Goal: Task Accomplishment & Management: Use online tool/utility

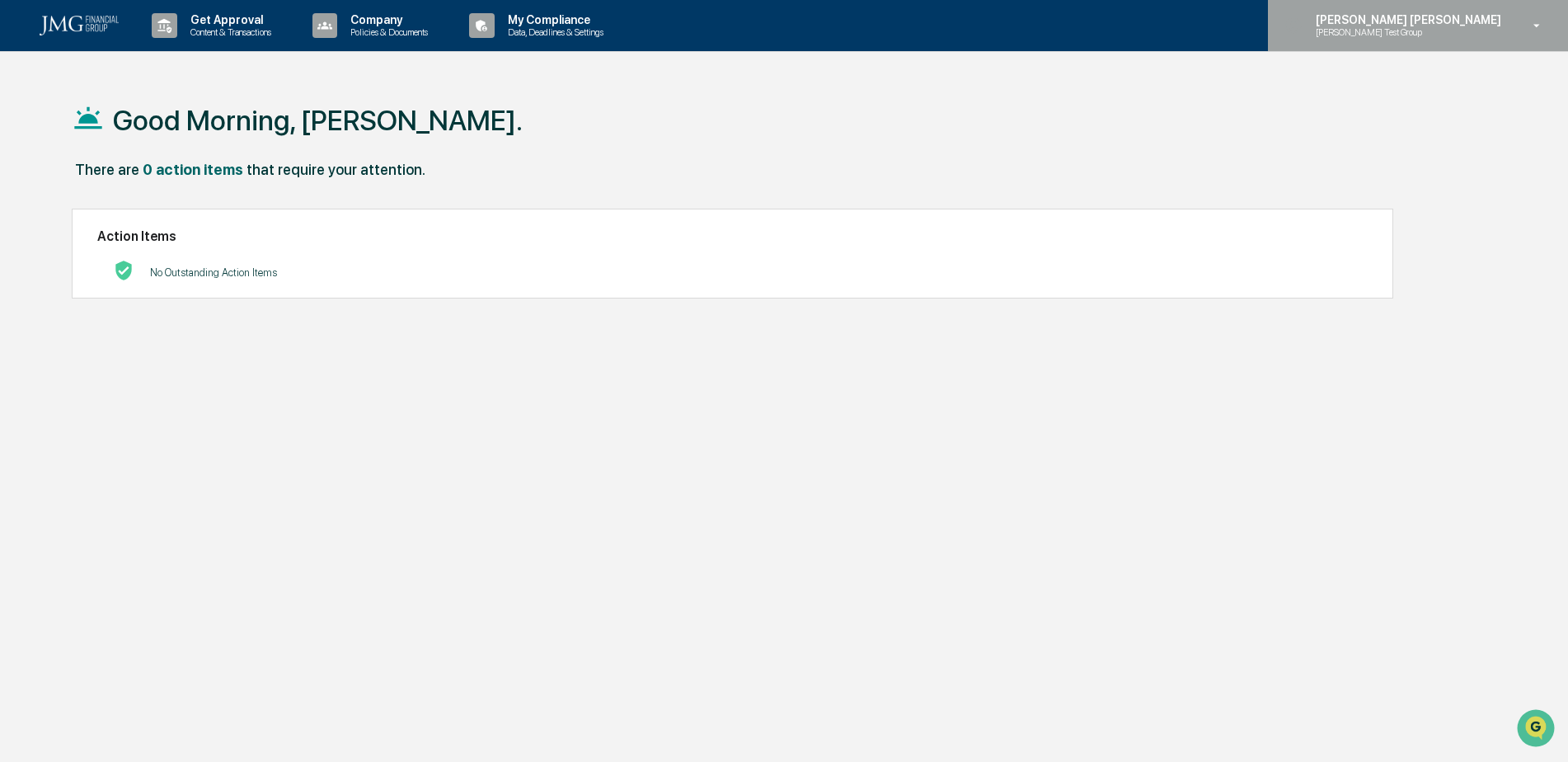
click at [1464, 29] on p "Steve Test Group" at bounding box center [1383, 32] width 162 height 11
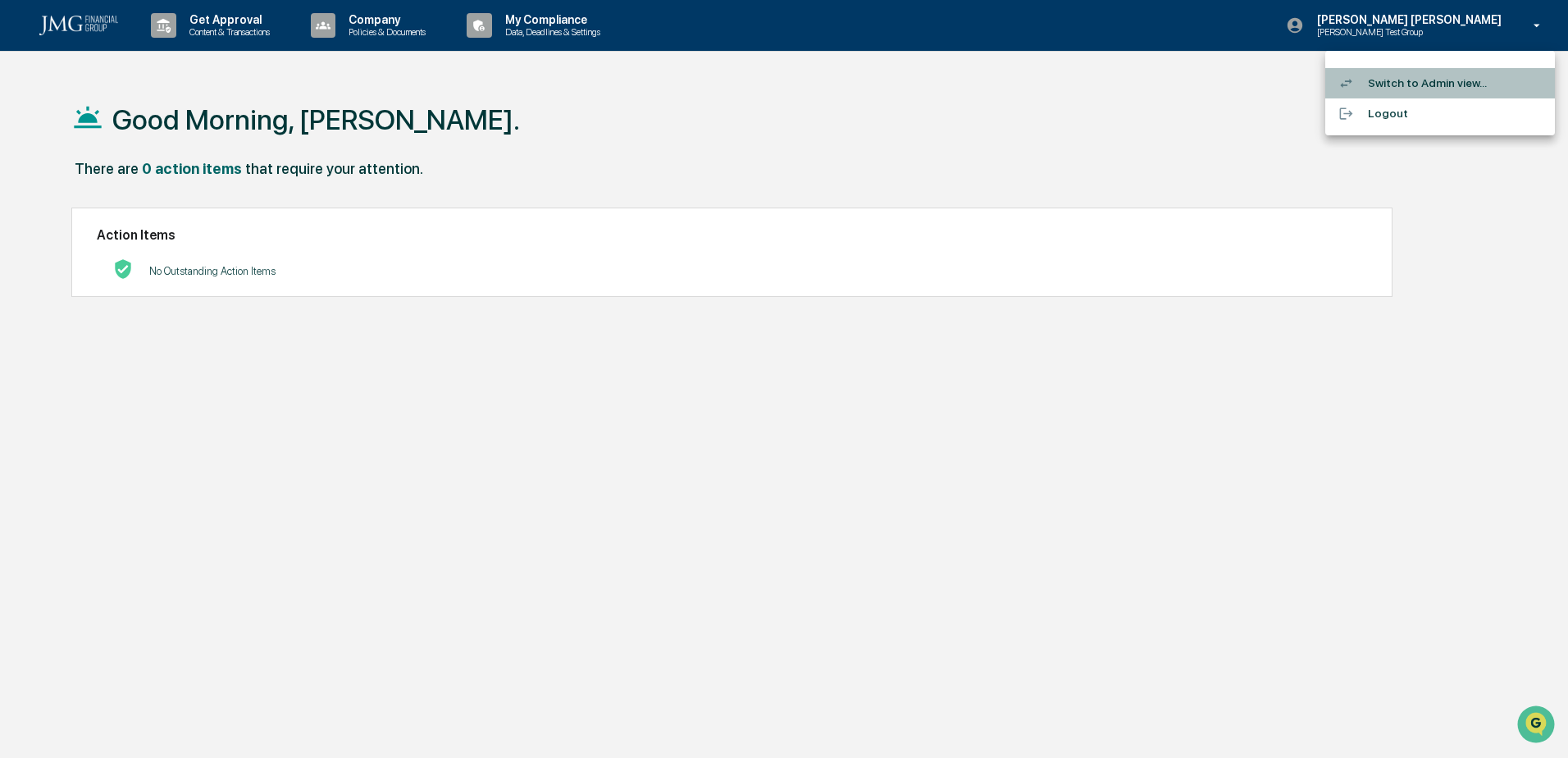
click at [1460, 78] on li "Switch to Admin view..." at bounding box center [1440, 83] width 229 height 31
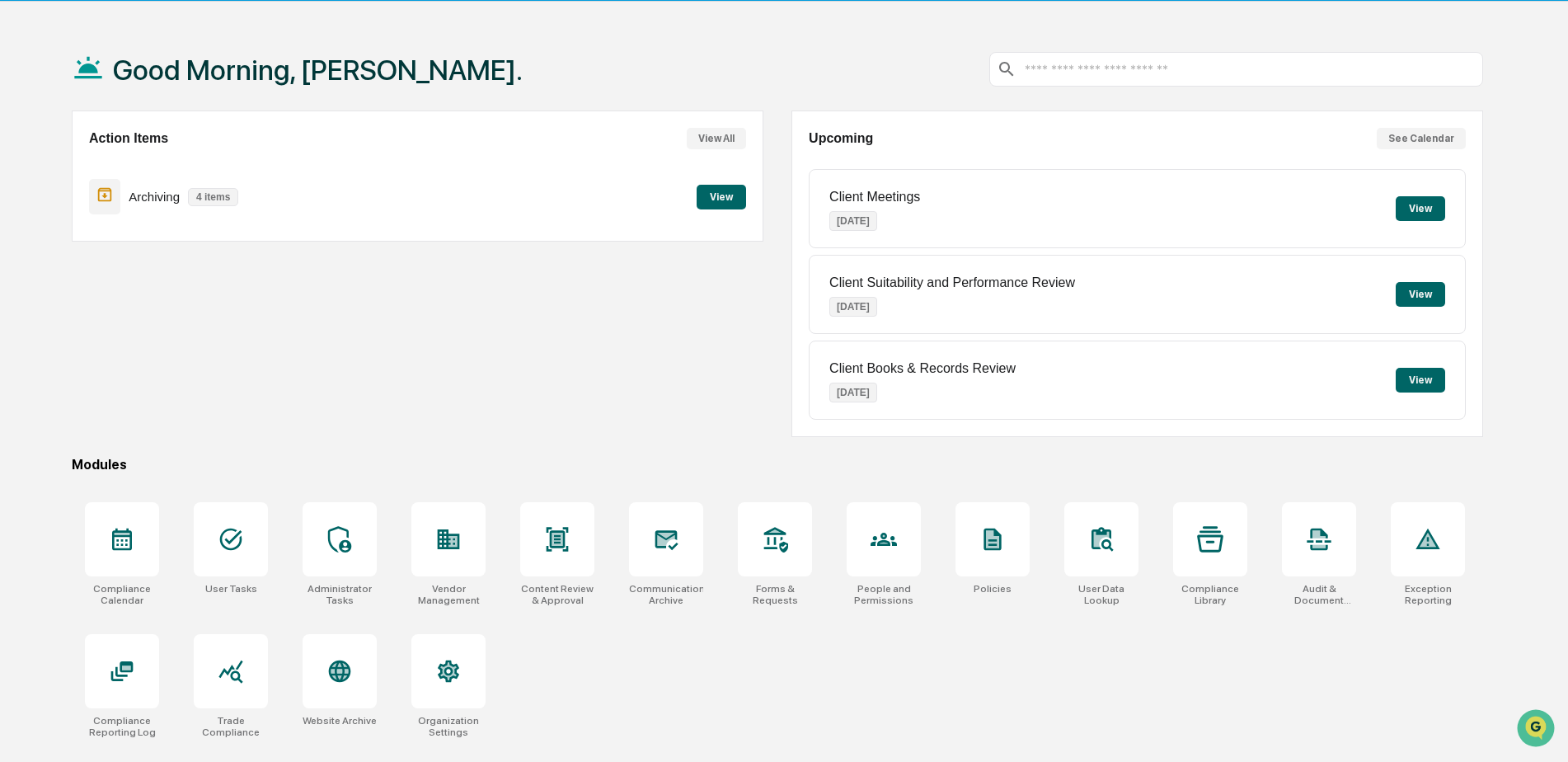
scroll to position [78, 0]
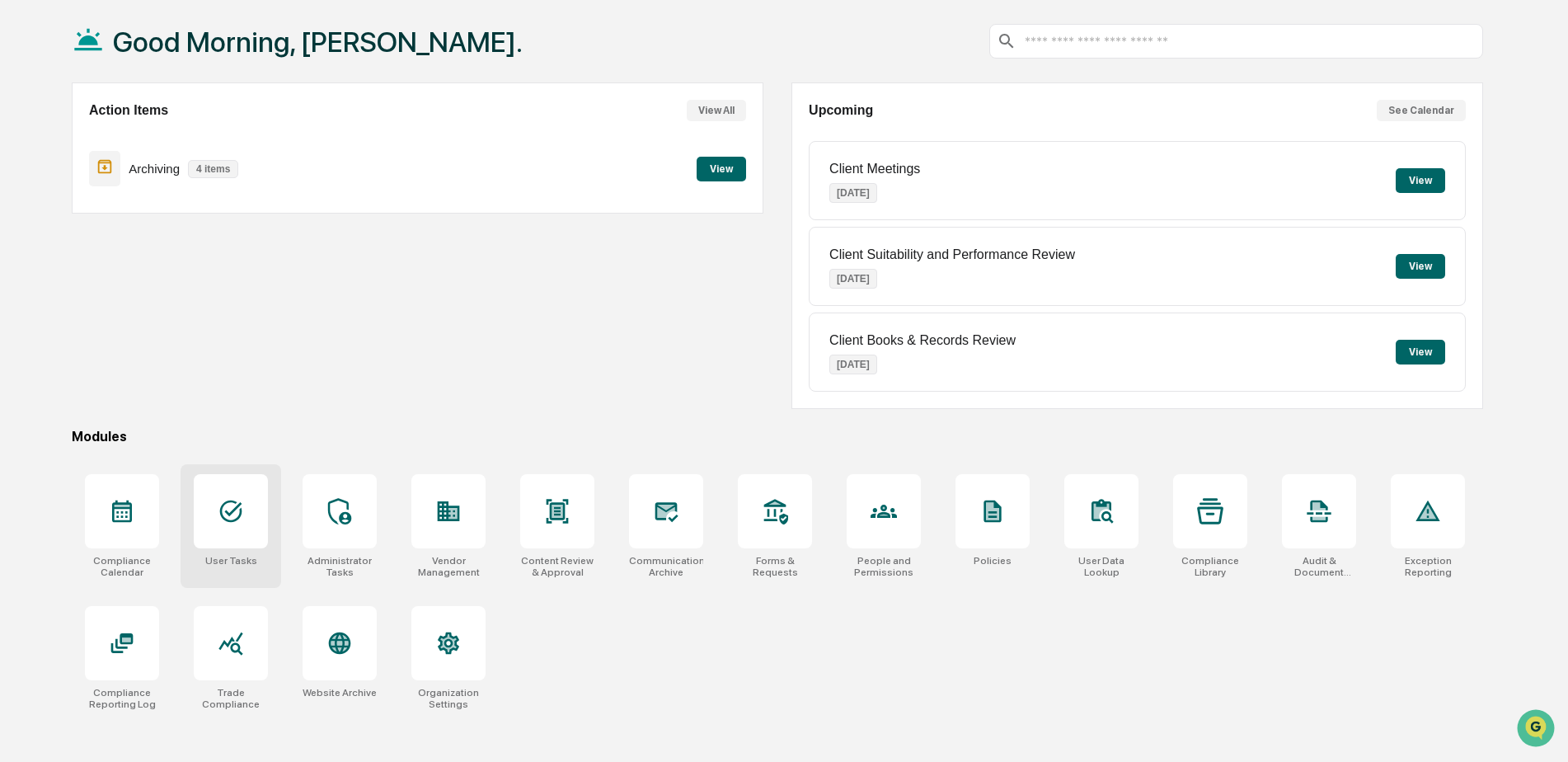
click at [250, 509] on div at bounding box center [230, 511] width 74 height 74
click at [255, 628] on div at bounding box center [230, 643] width 74 height 74
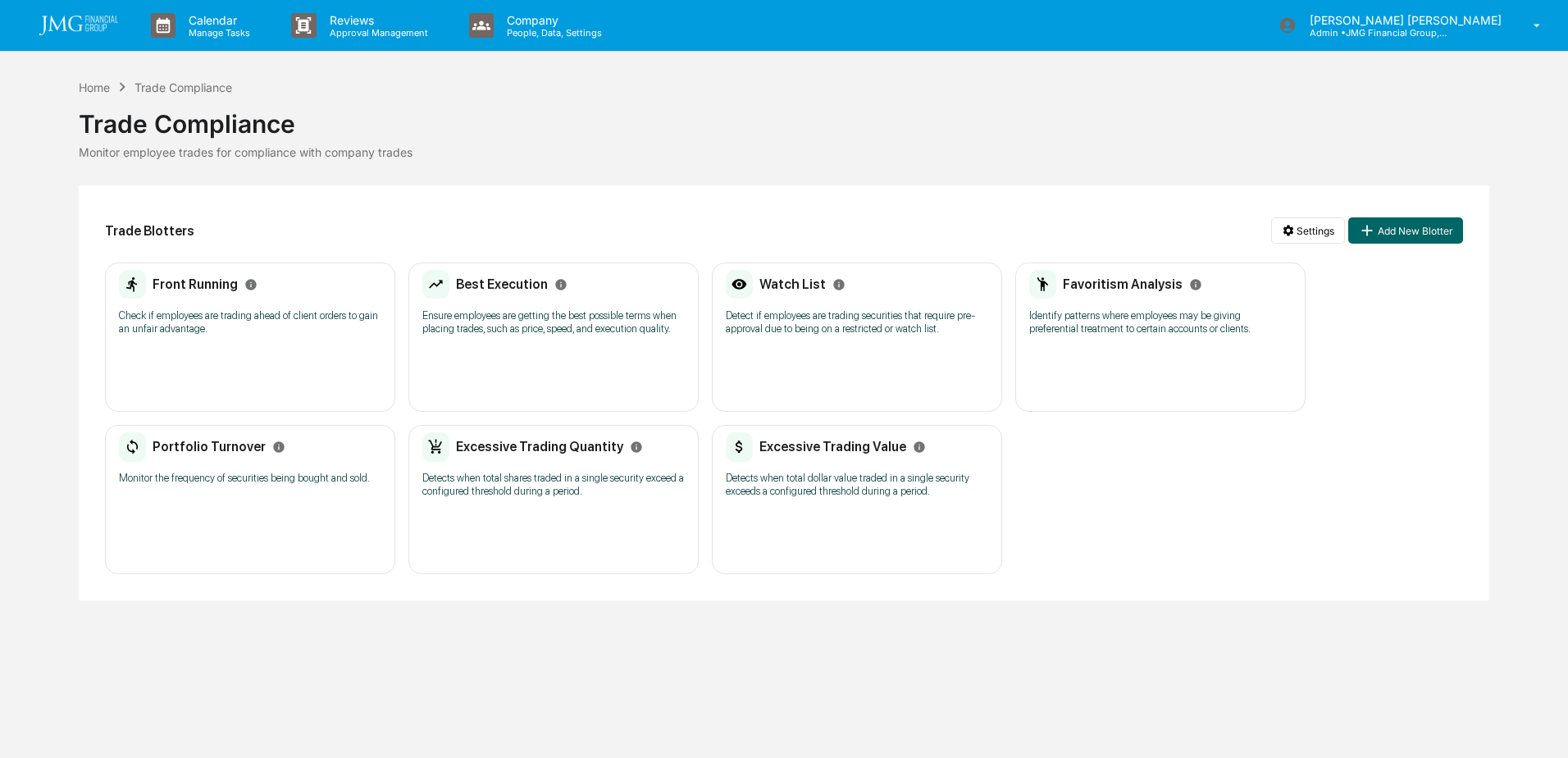
click at [837, 331] on p "Detect if employees are trading securities that require pre-approval due to bei…" at bounding box center [858, 322] width 262 height 26
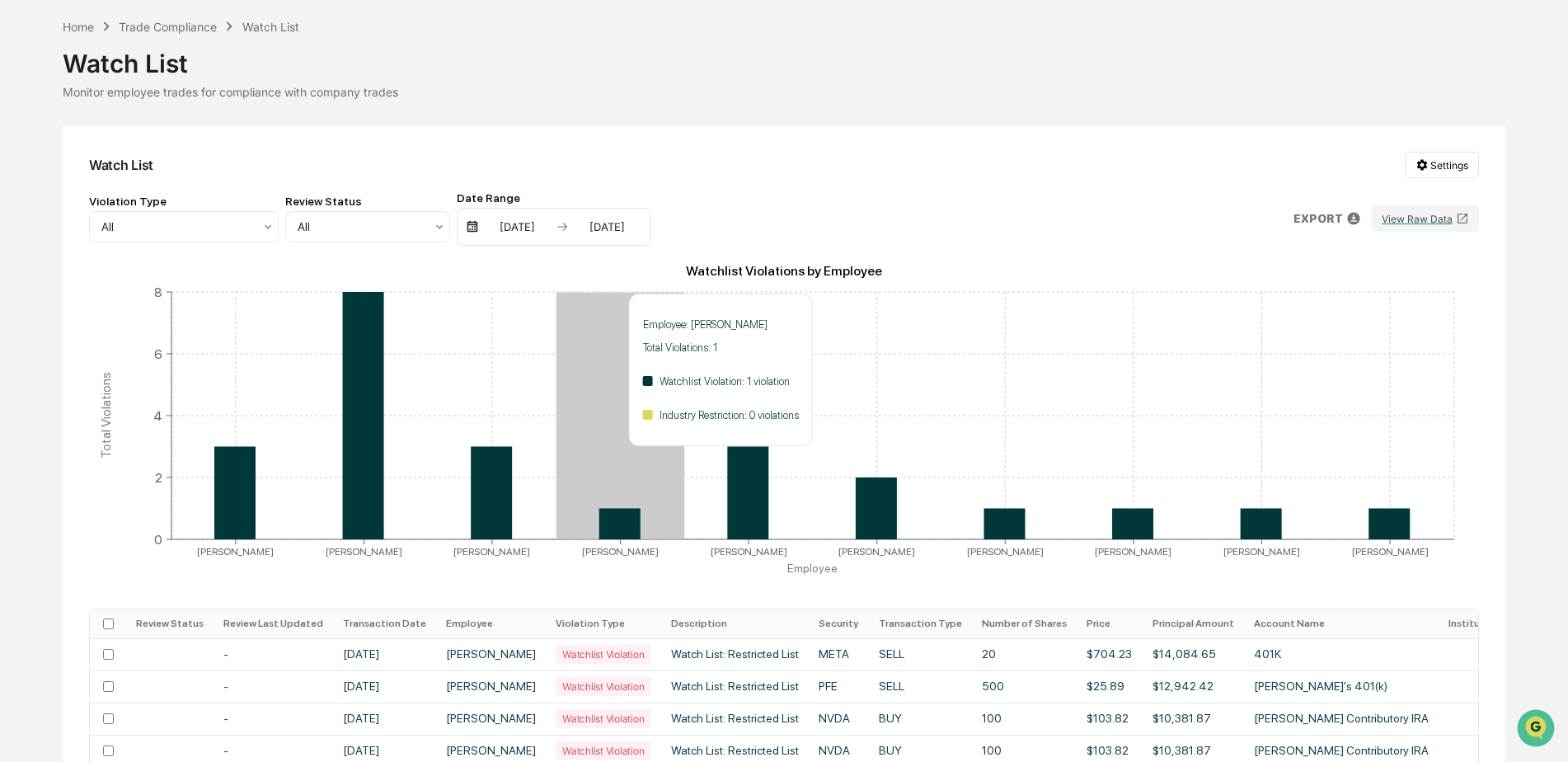
scroll to position [165, 0]
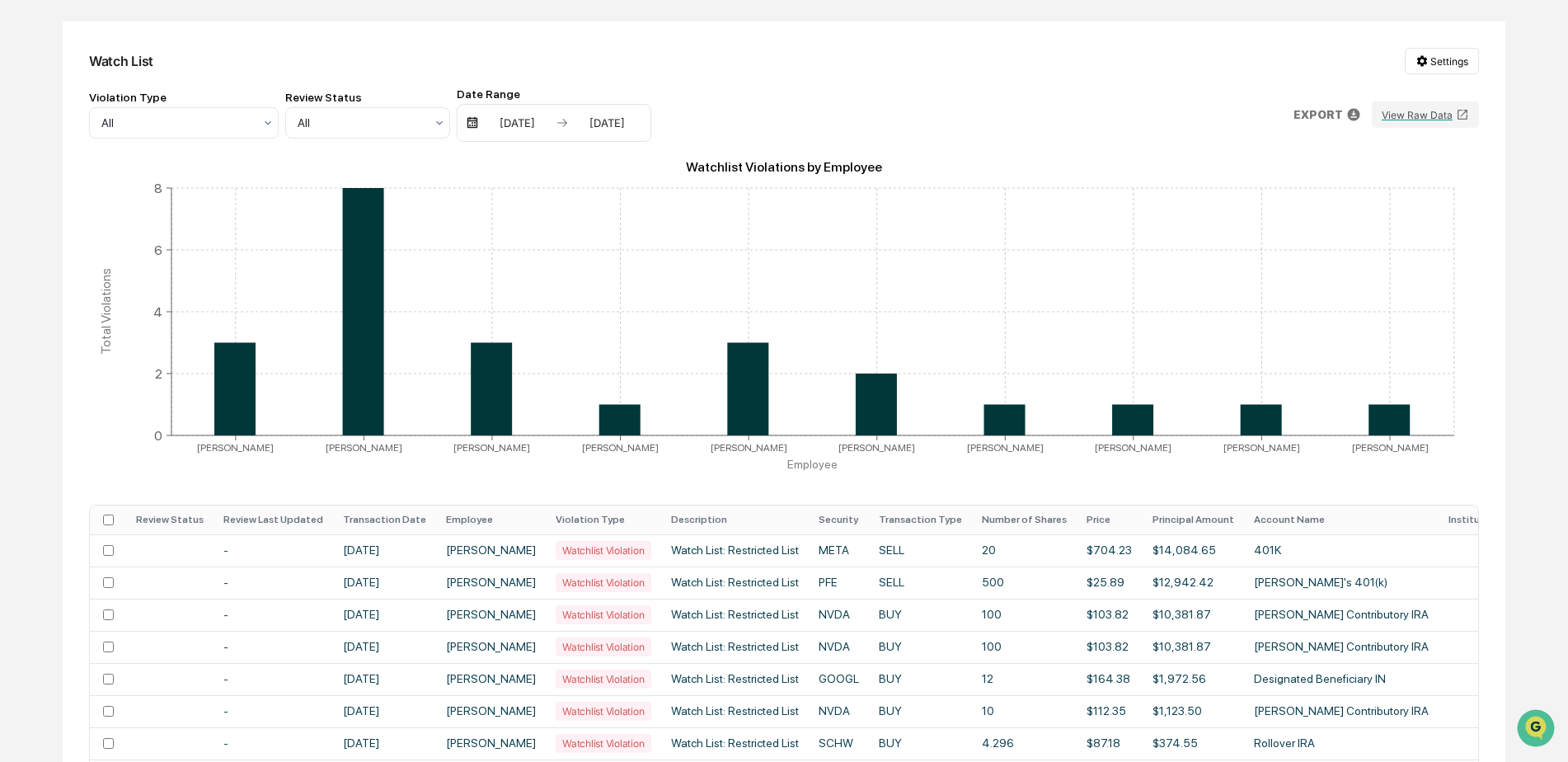
click at [402, 514] on th "Transaction Date" at bounding box center [384, 520] width 103 height 29
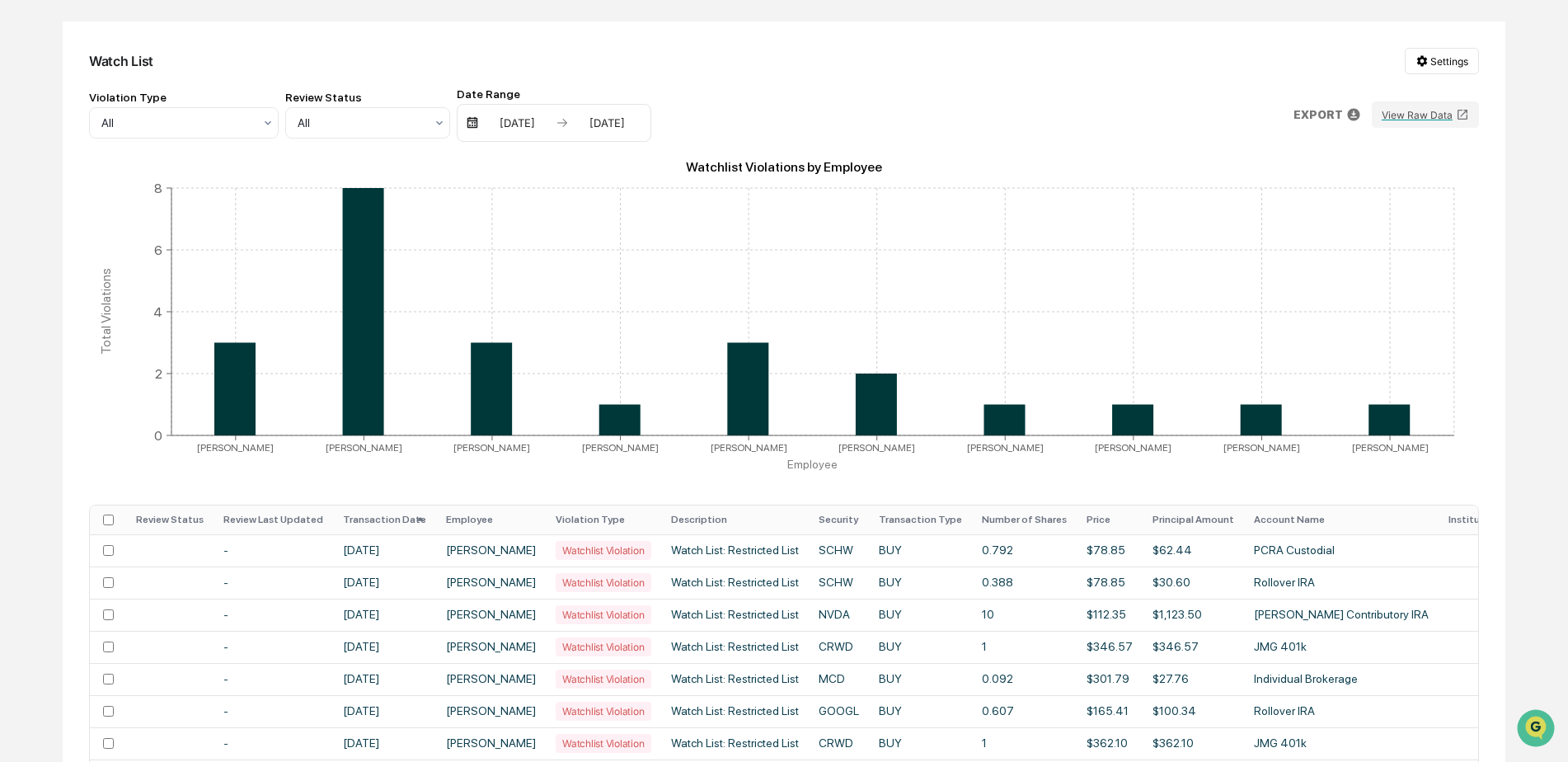
click at [402, 514] on th "Transaction Date" at bounding box center [384, 520] width 103 height 29
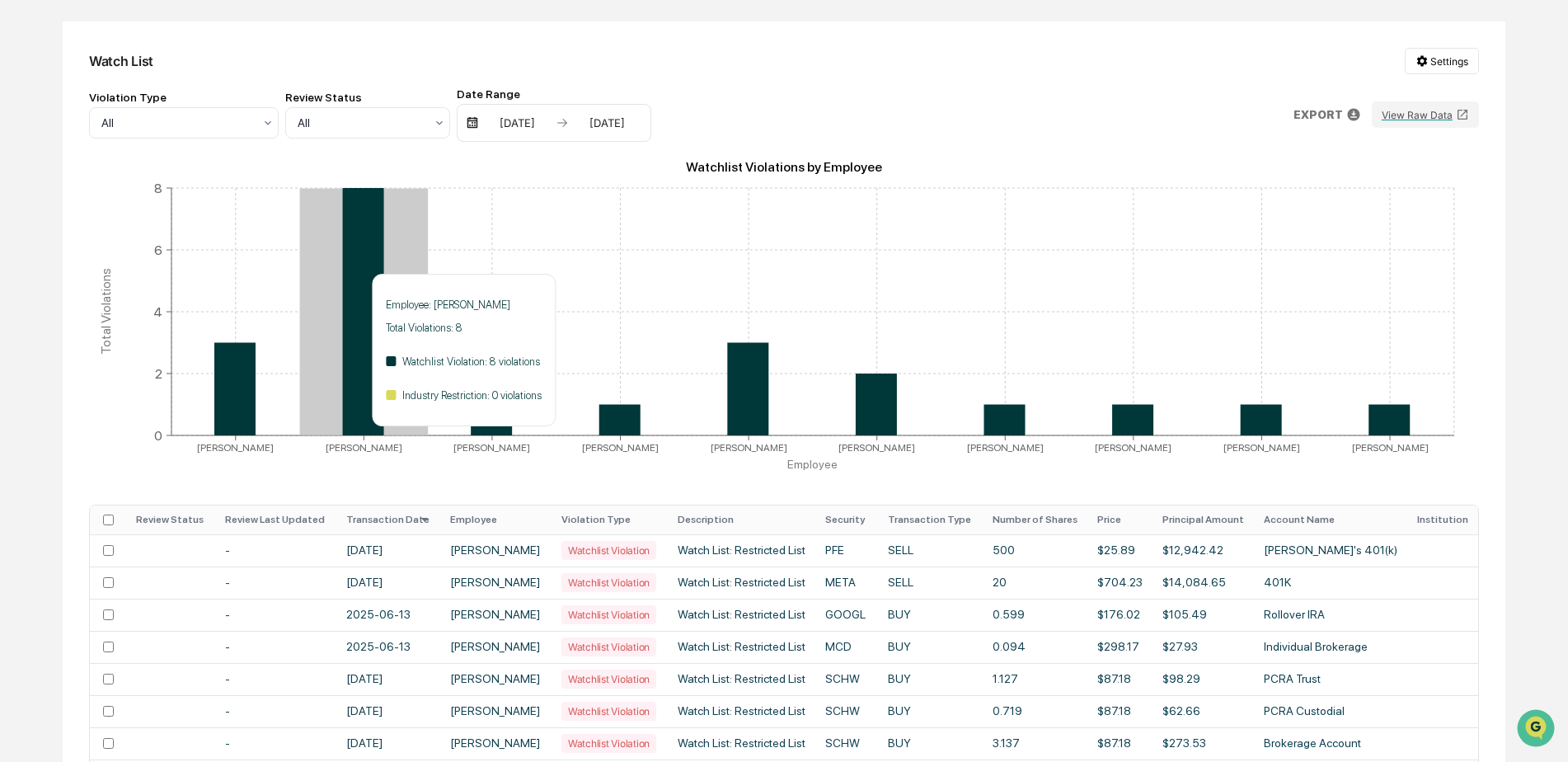
scroll to position [0, 0]
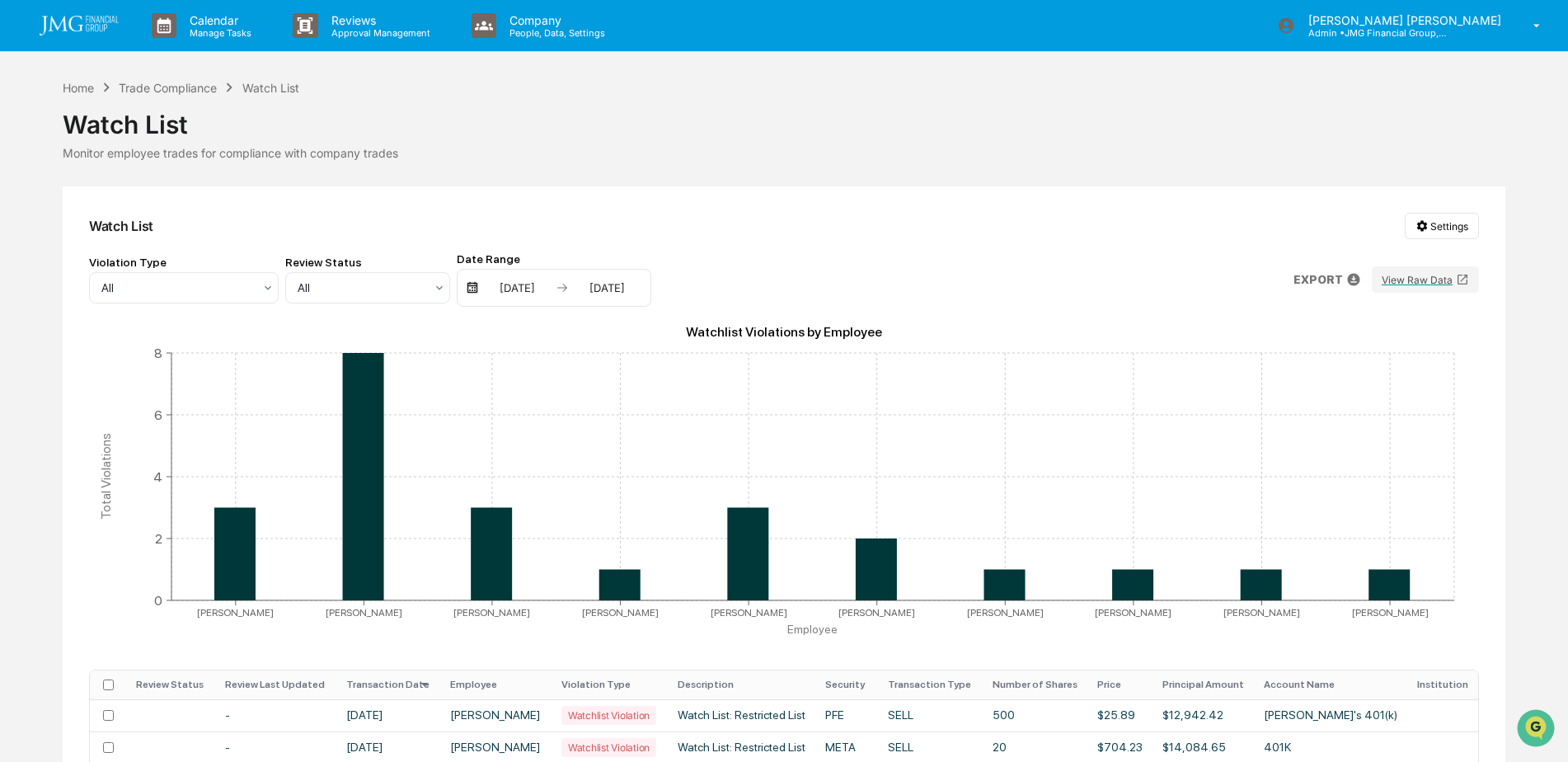
click at [101, 36] on link at bounding box center [89, 26] width 98 height 51
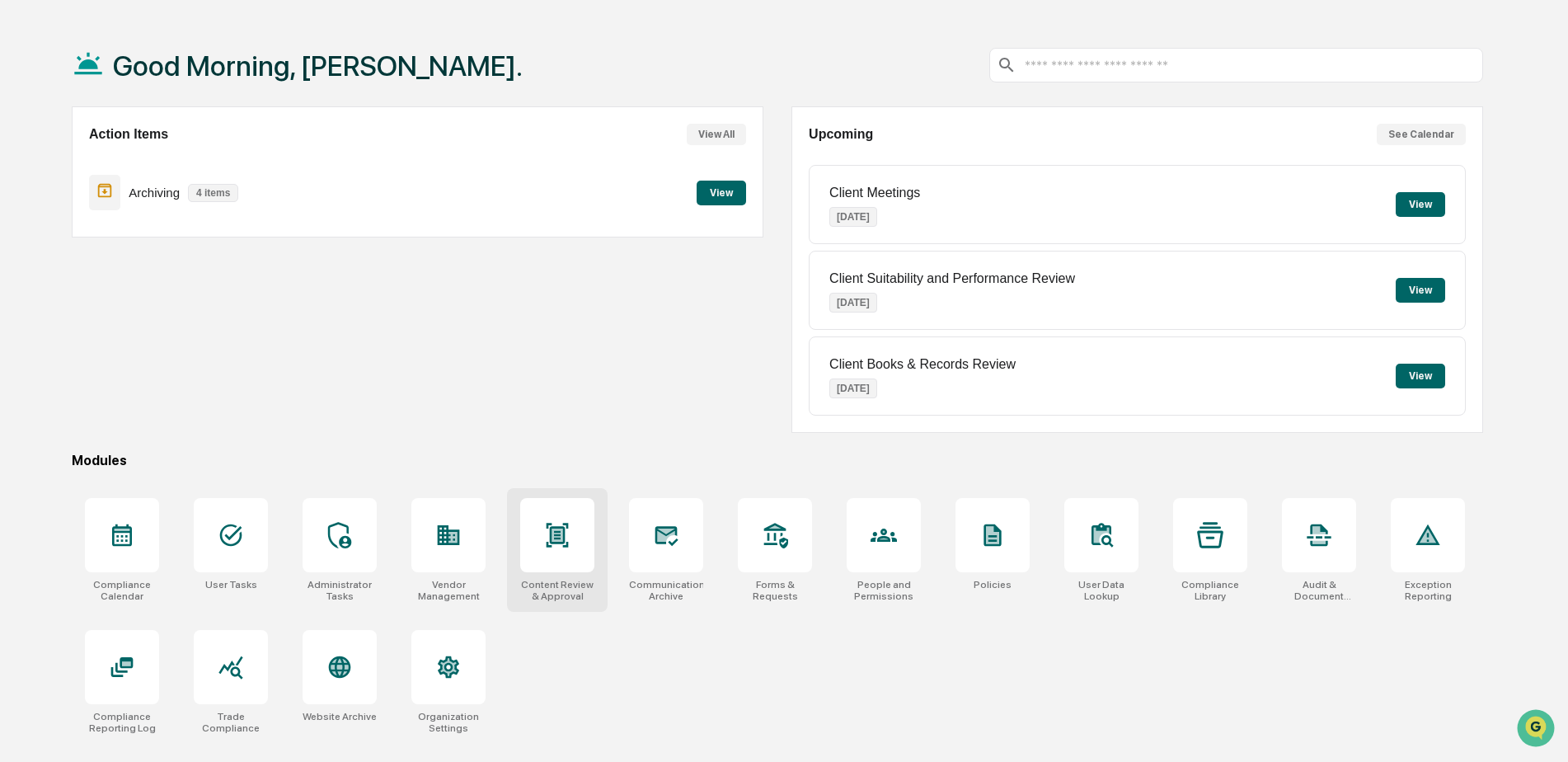
scroll to position [78, 0]
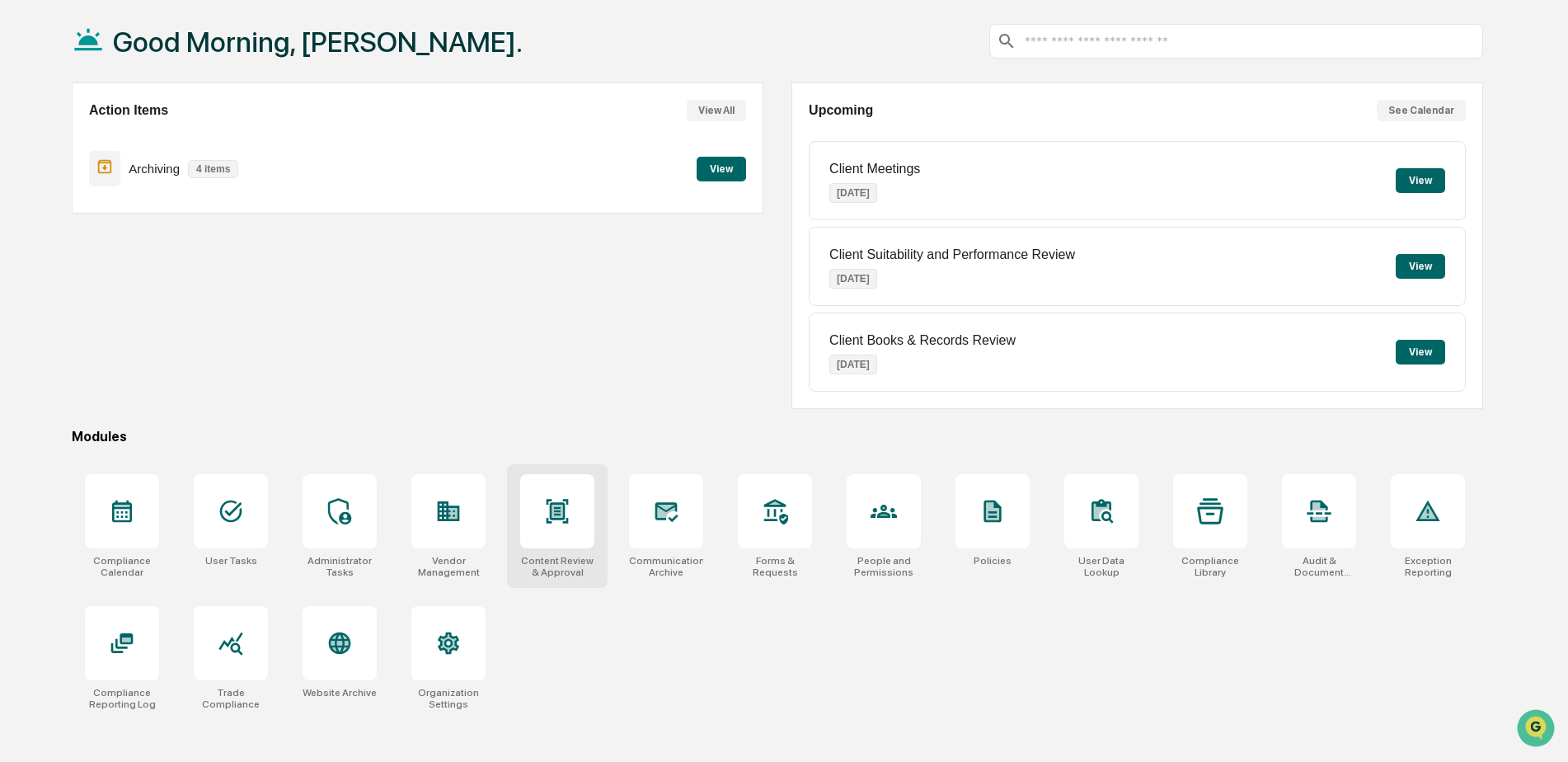
click at [560, 534] on div at bounding box center [558, 511] width 74 height 74
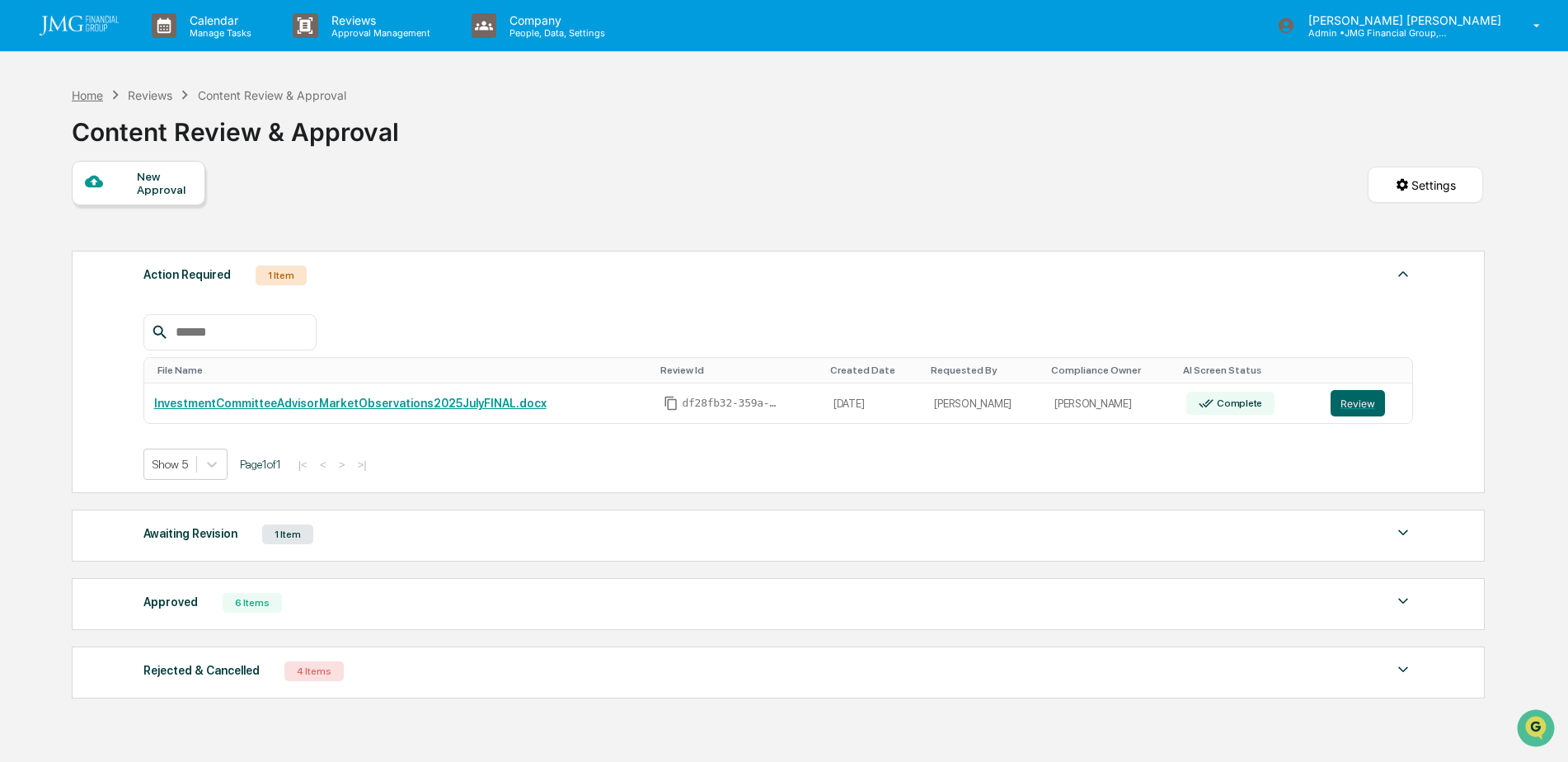
click at [96, 97] on div "Home" at bounding box center [88, 95] width 32 height 14
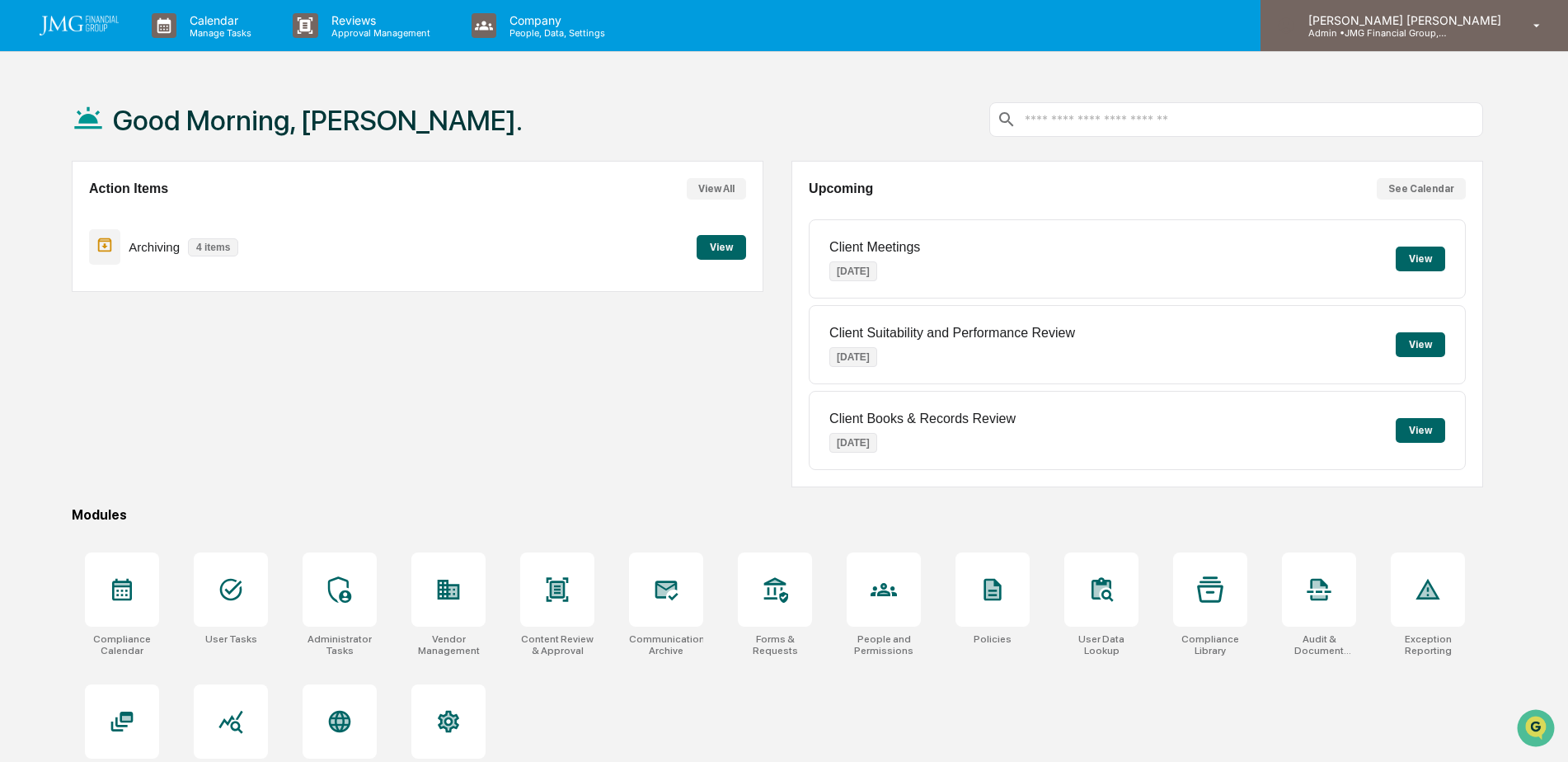
click at [1443, 40] on div "[PERSON_NAME] [PERSON_NAME] Admin • JMG Financial Group, Ltd." at bounding box center [1414, 26] width 308 height 51
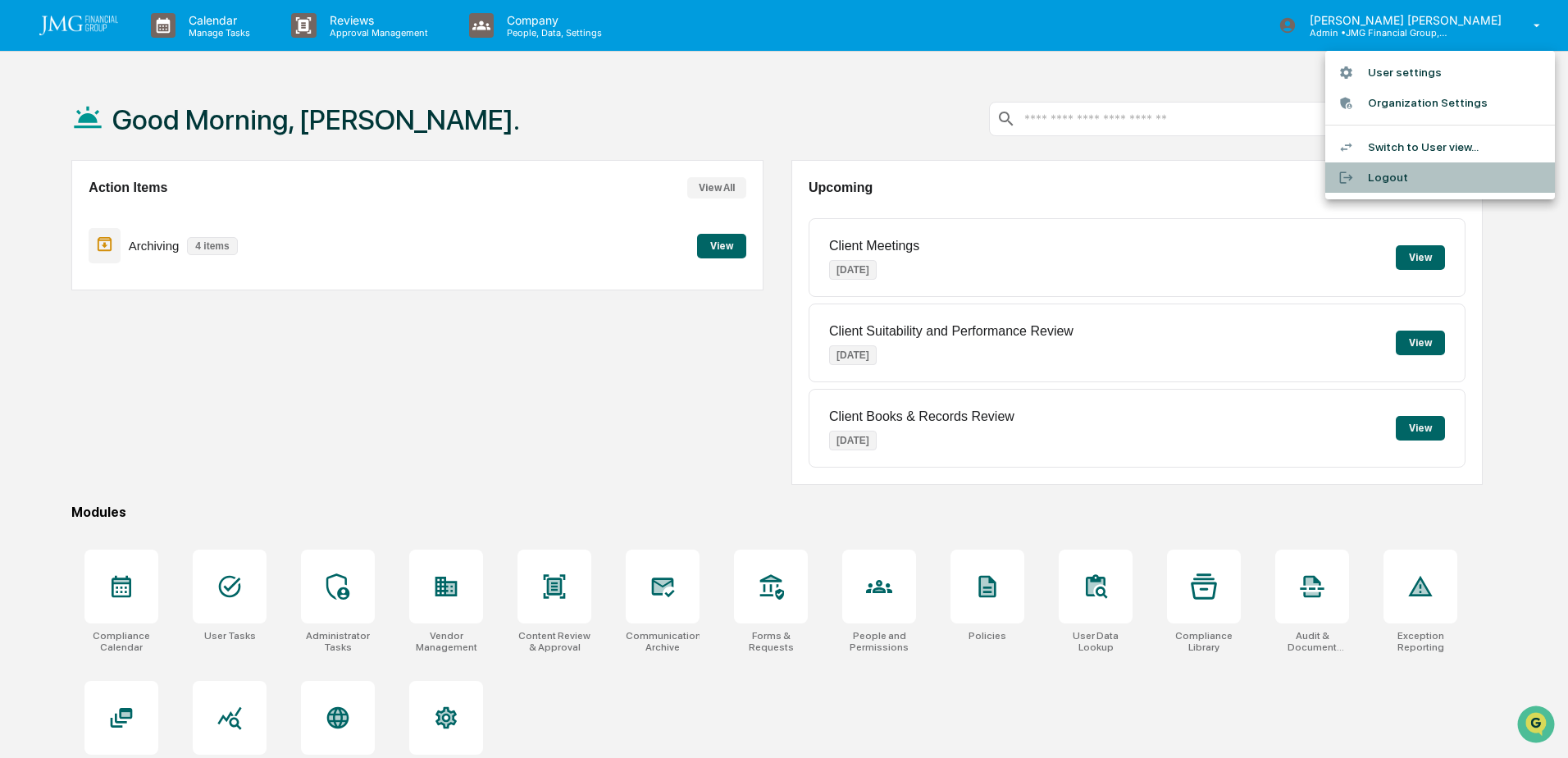
click at [1400, 172] on li "Logout" at bounding box center [1440, 178] width 229 height 31
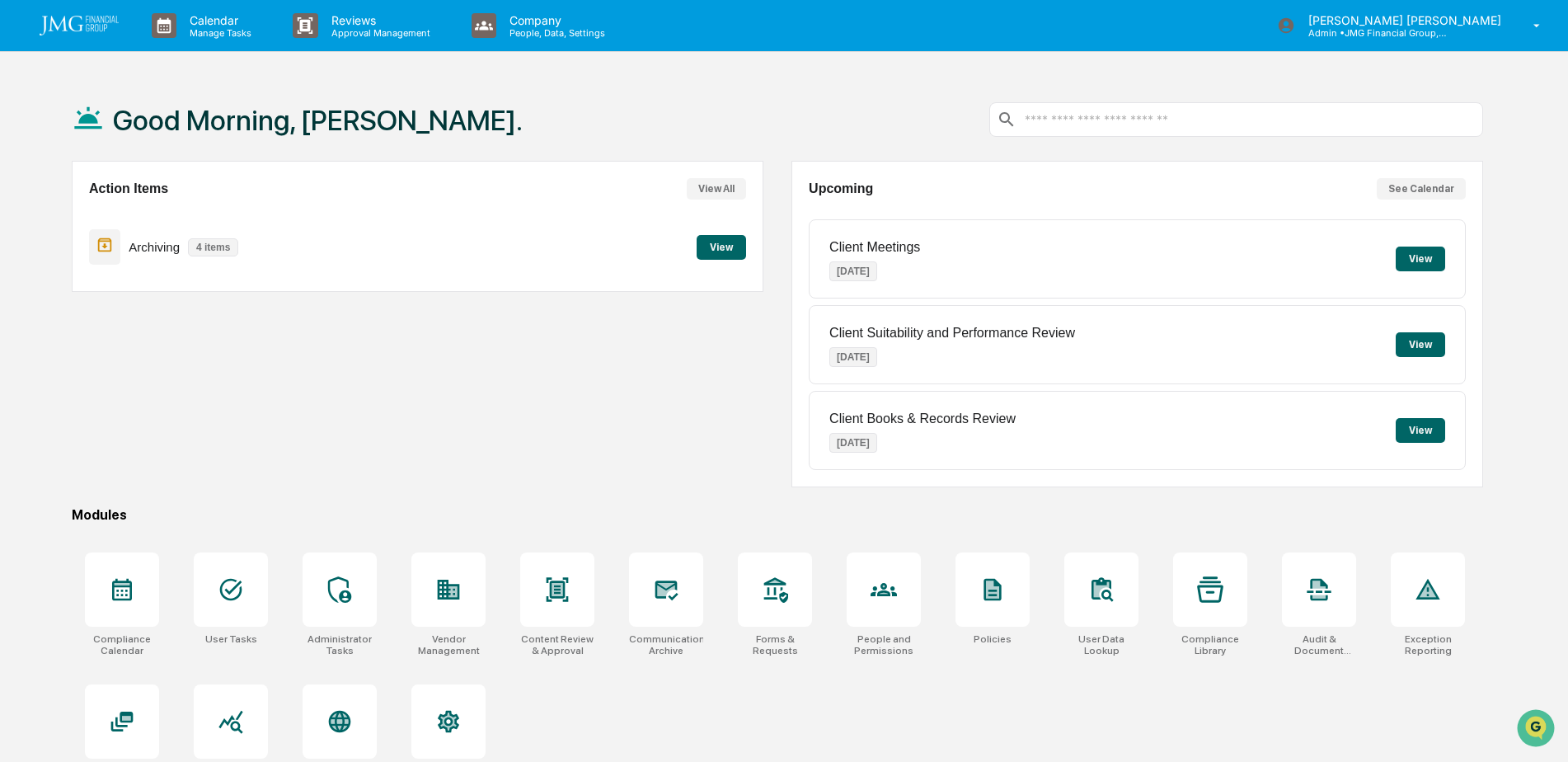
scroll to position [78, 0]
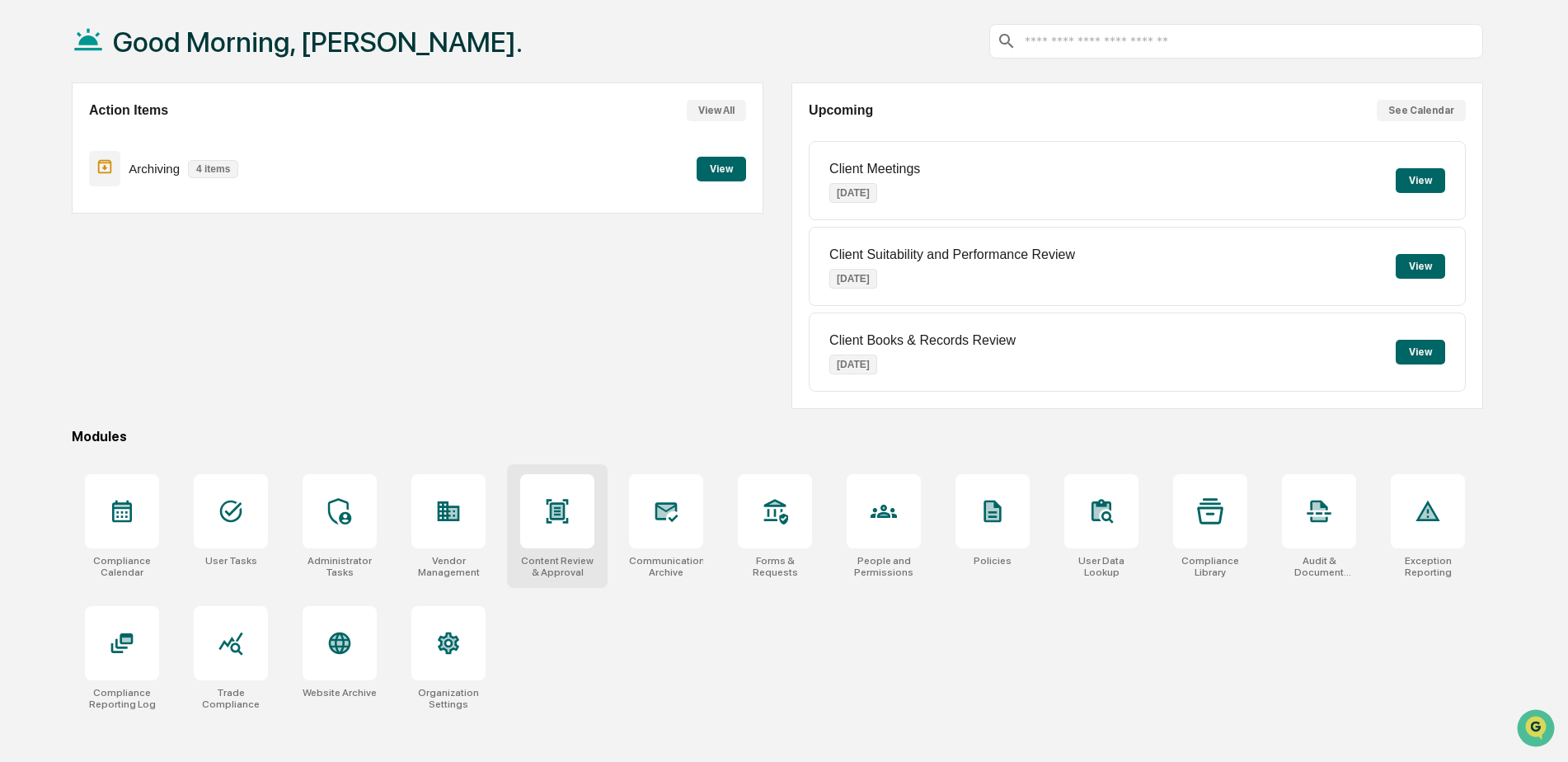
click at [574, 510] on div at bounding box center [558, 511] width 74 height 74
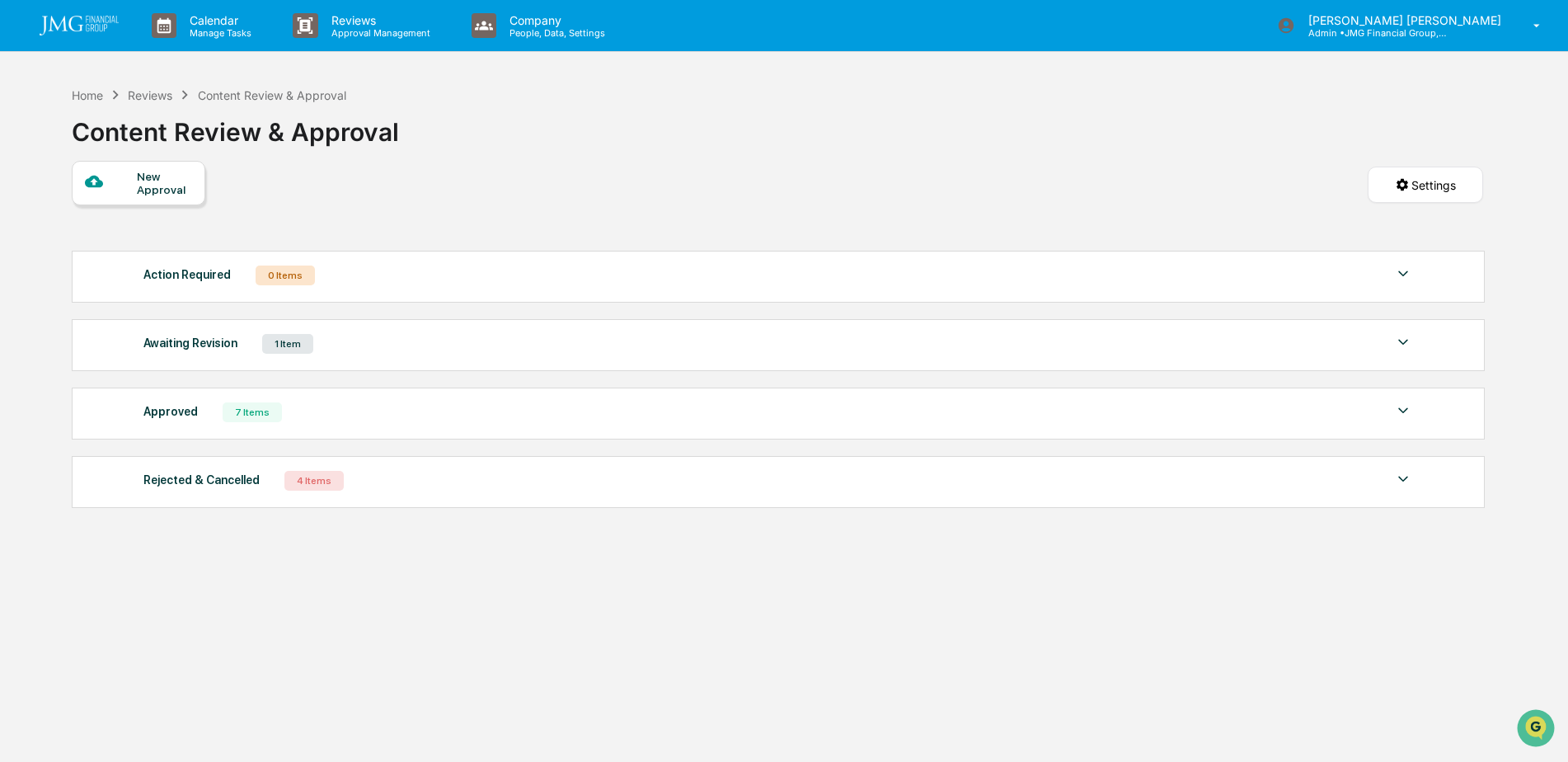
click at [1394, 402] on img at bounding box center [1403, 411] width 19 height 19
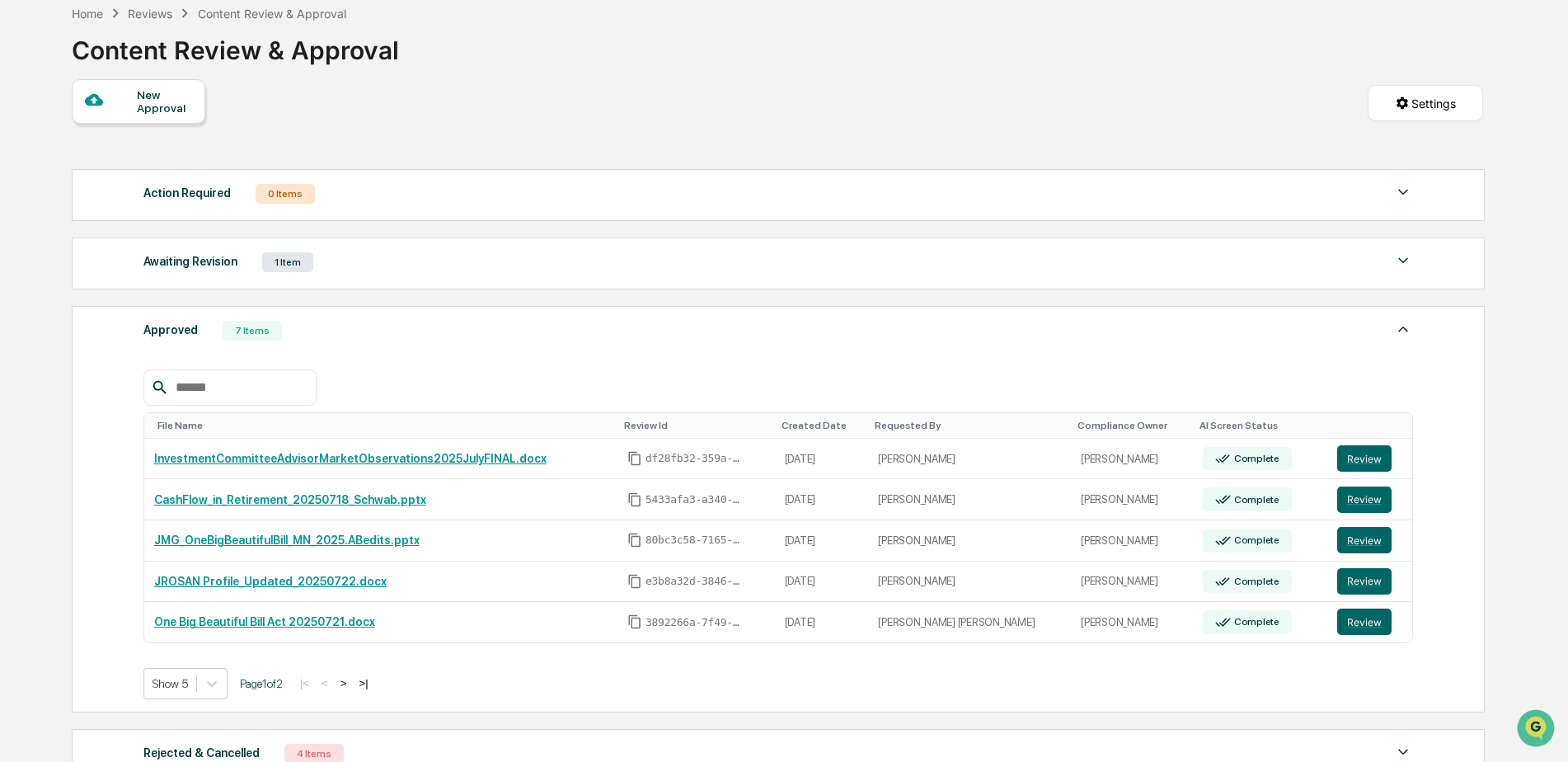
scroll to position [83, 0]
click at [1355, 446] on button "Review" at bounding box center [1365, 458] width 55 height 26
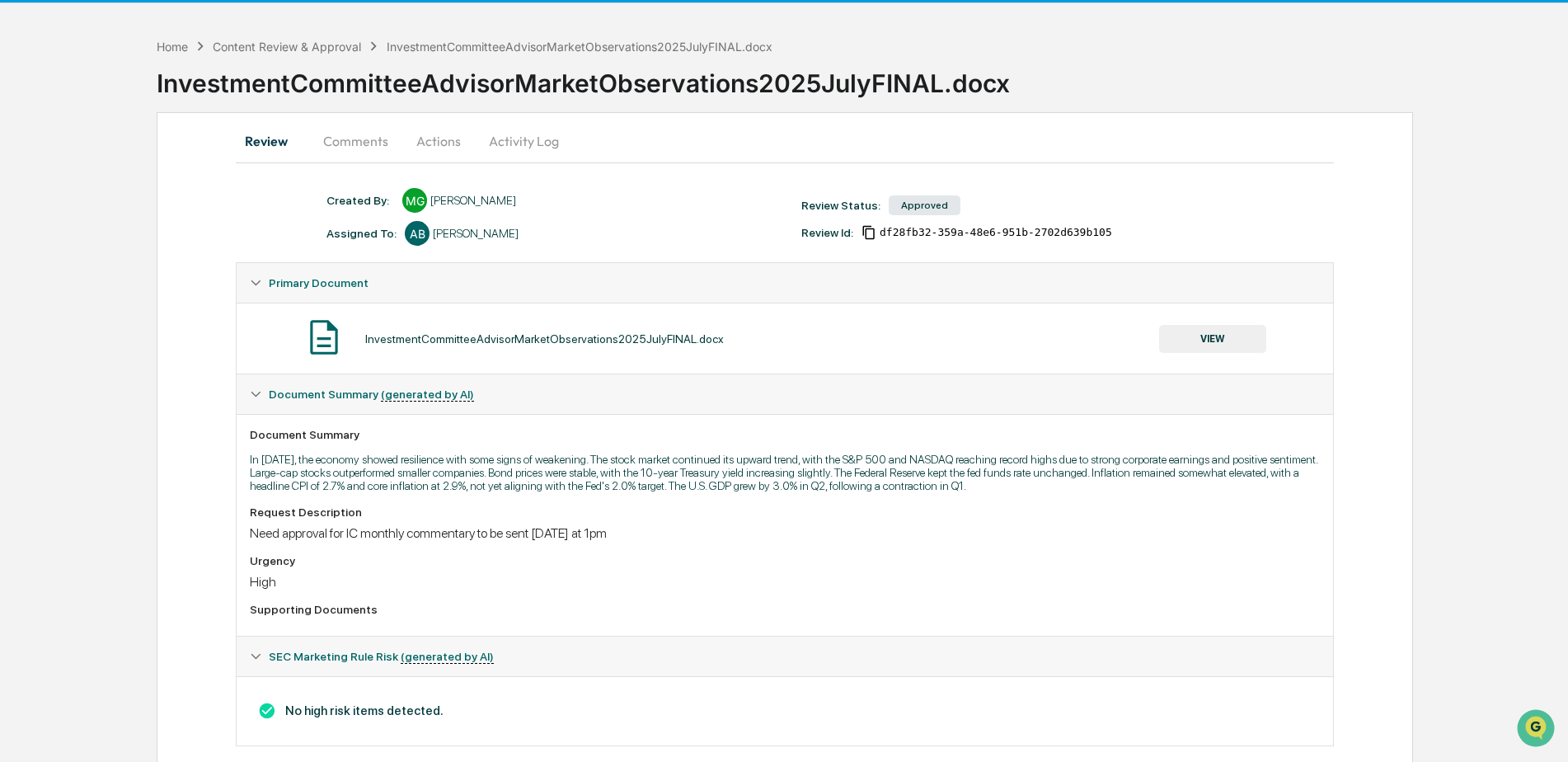
scroll to position [75, 0]
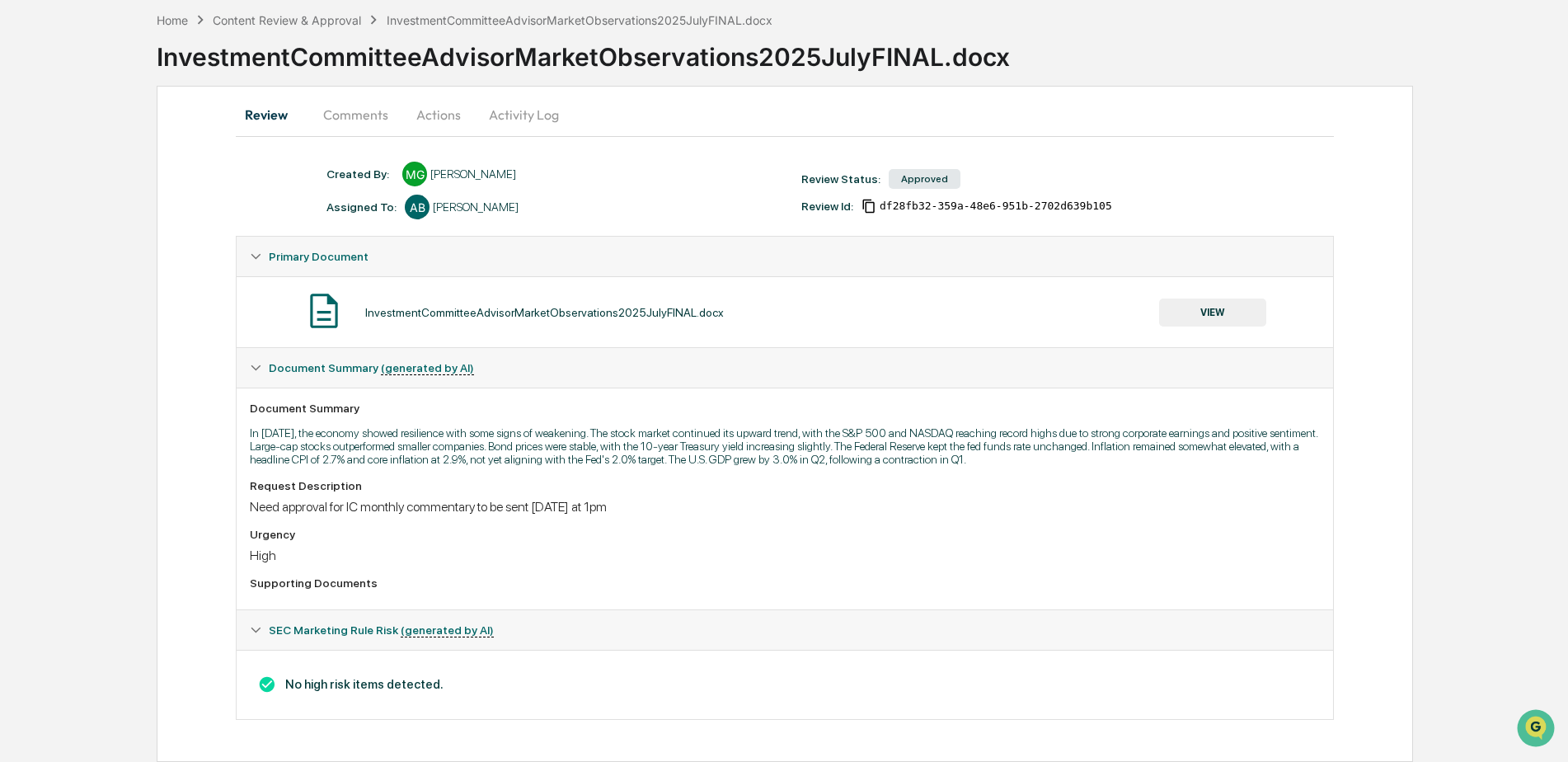
click at [425, 120] on button "Actions" at bounding box center [439, 114] width 74 height 40
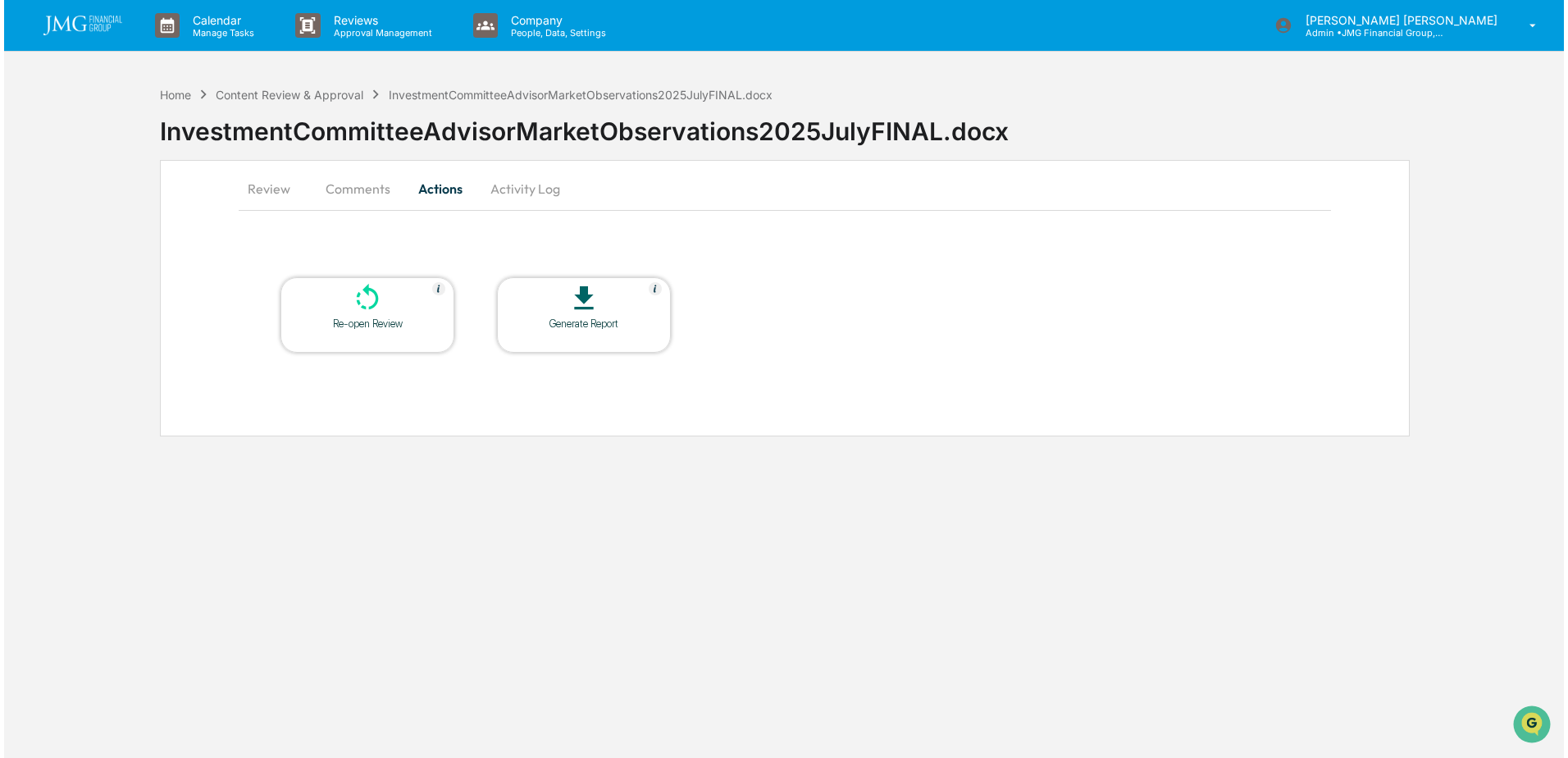
scroll to position [0, 0]
click at [524, 187] on button "Activity Log" at bounding box center [523, 188] width 96 height 39
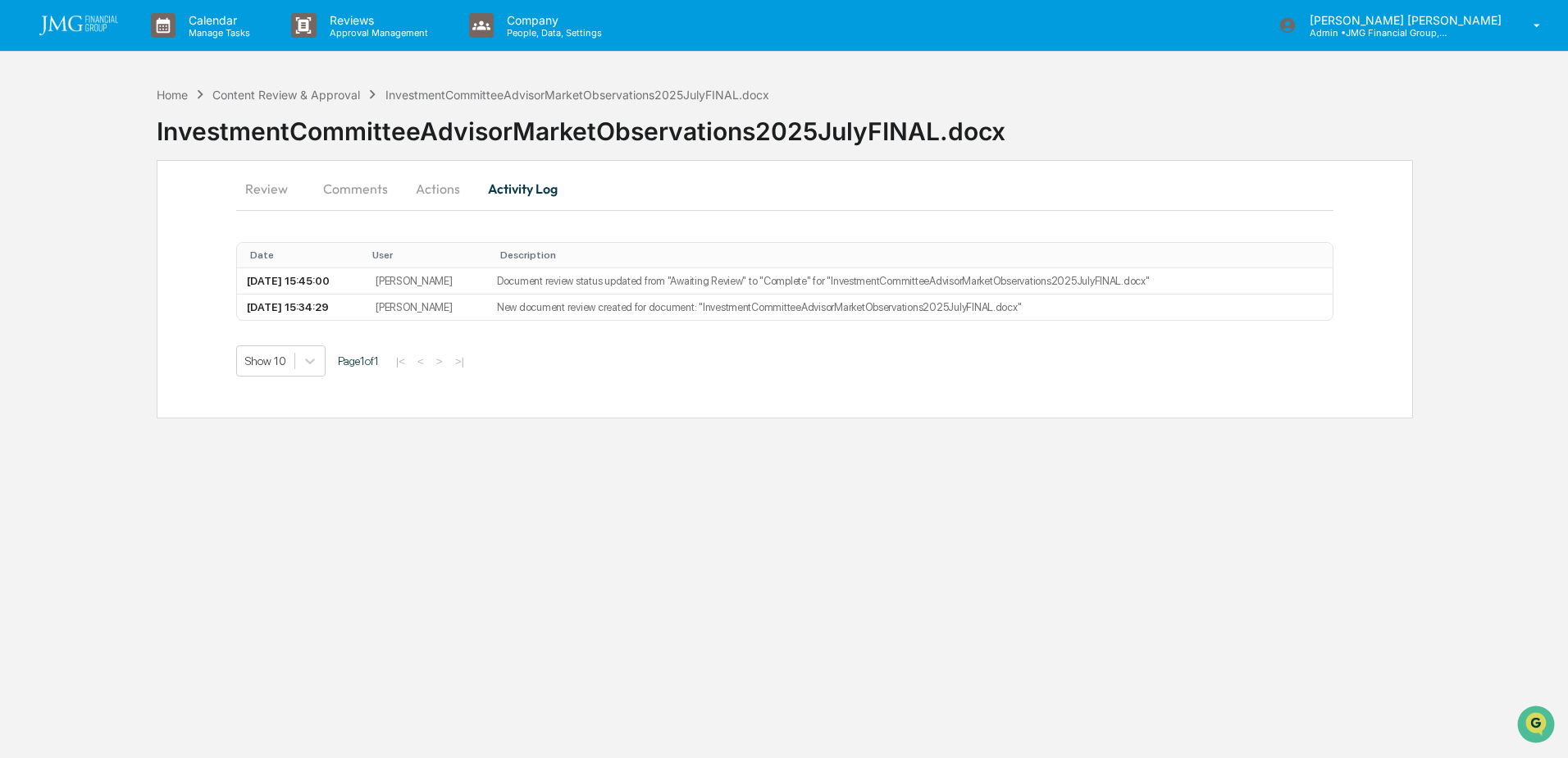
click at [438, 185] on button "Actions" at bounding box center [438, 188] width 74 height 39
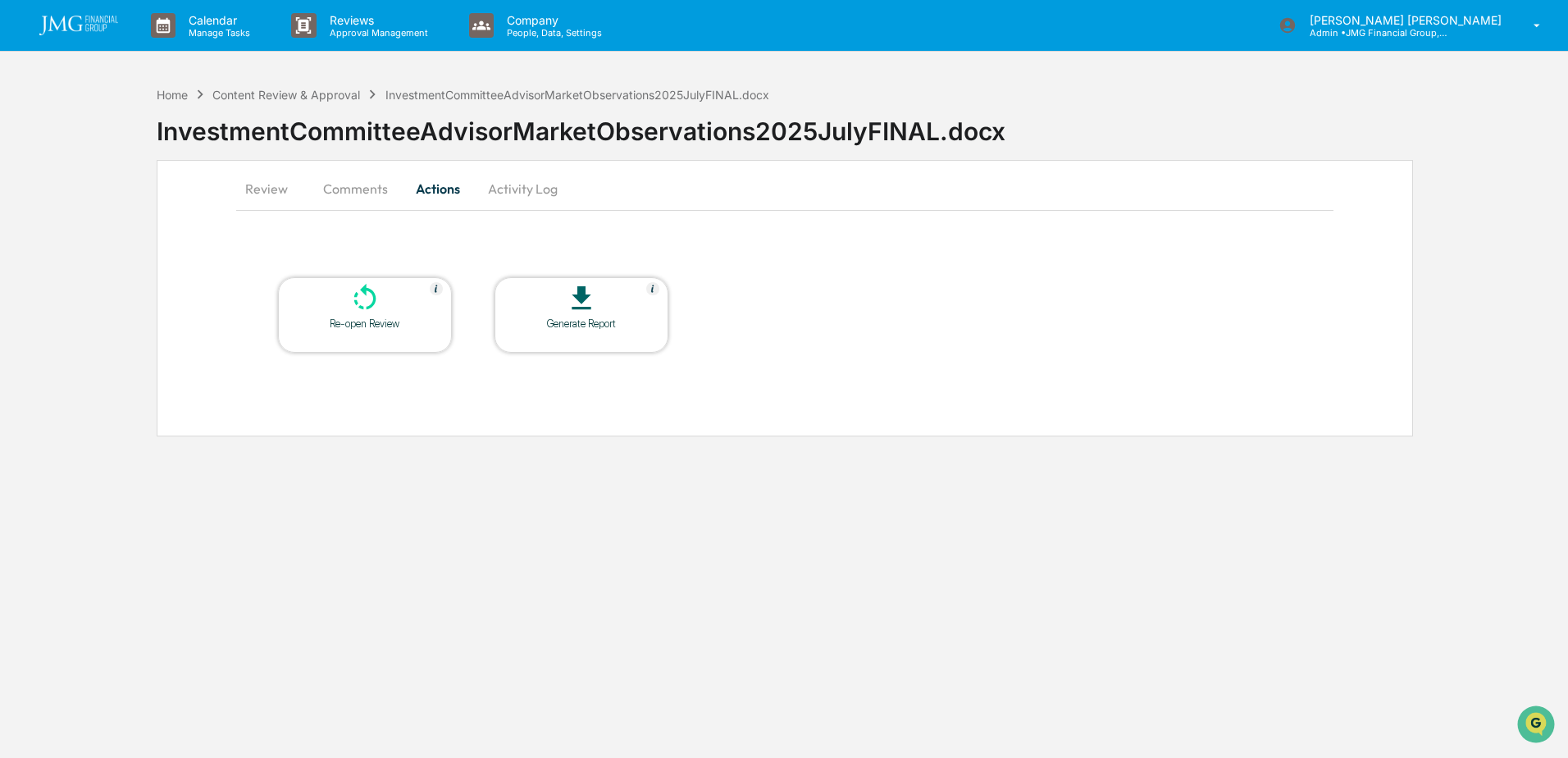
click at [355, 189] on button "Comments" at bounding box center [355, 188] width 91 height 39
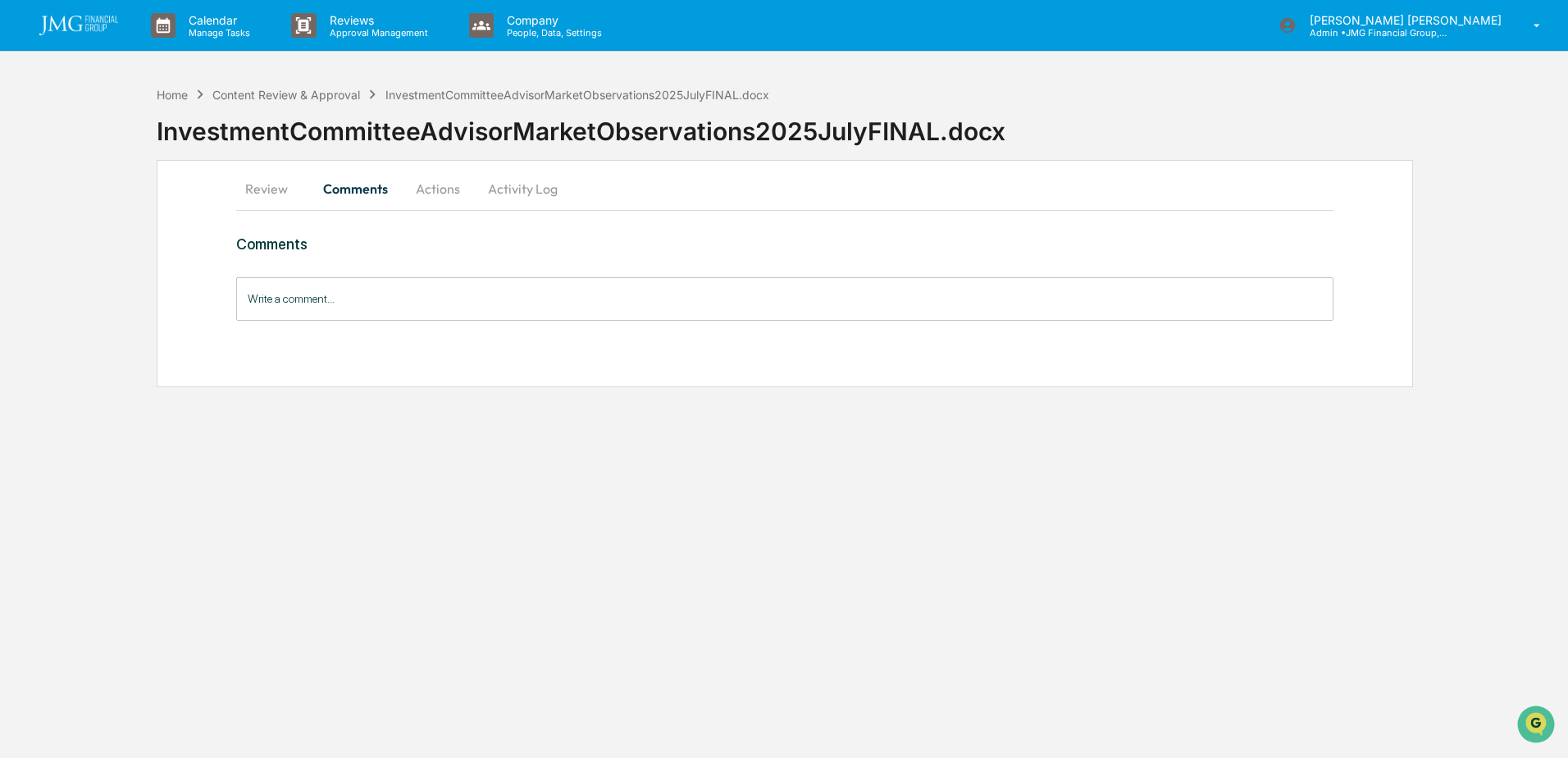
click at [269, 187] on button "Review" at bounding box center [273, 188] width 74 height 39
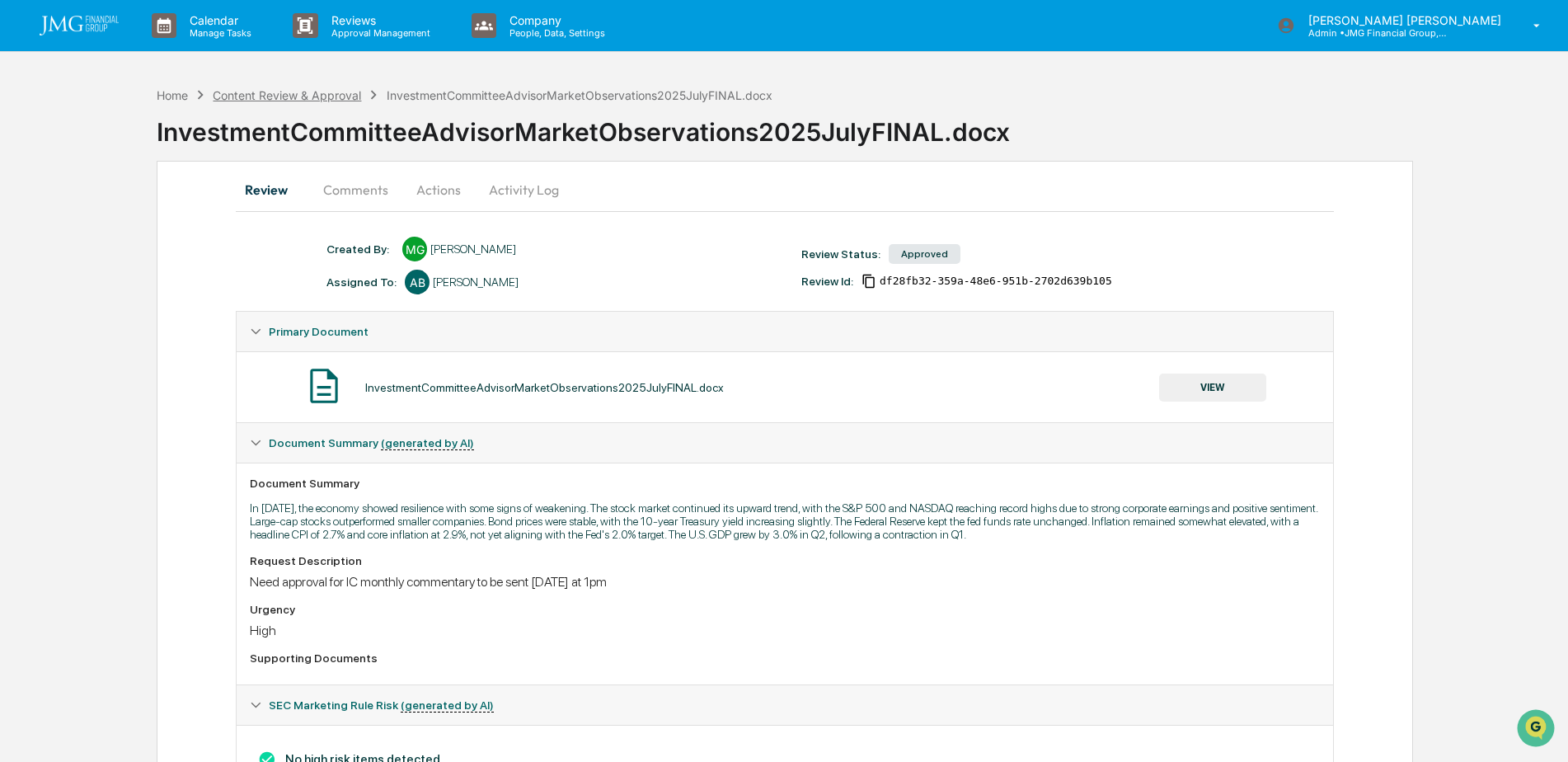
click at [289, 98] on div "Content Review & Approval" at bounding box center [287, 95] width 149 height 14
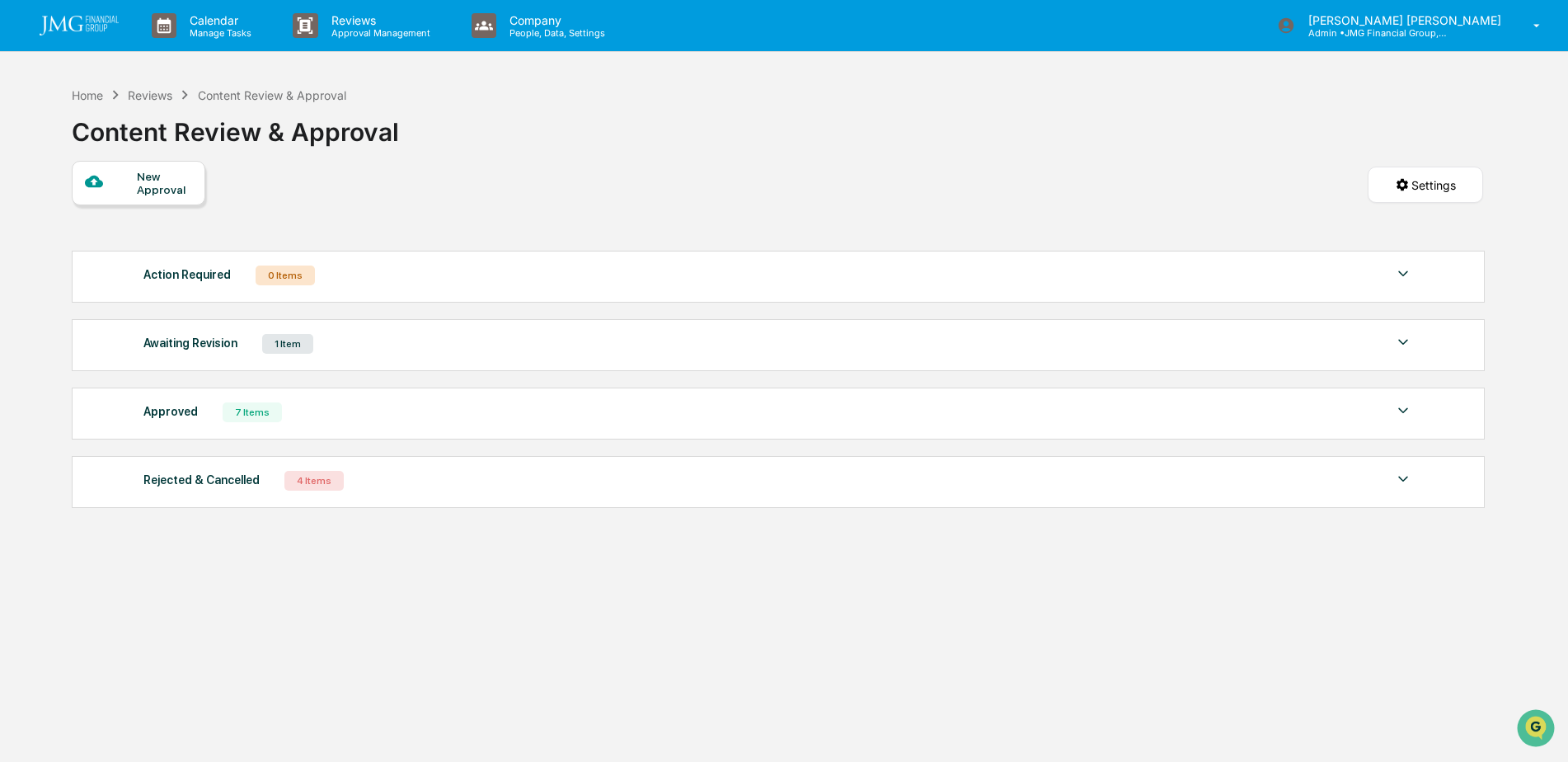
click at [1382, 411] on div "Approved 7 Items" at bounding box center [778, 413] width 1271 height 23
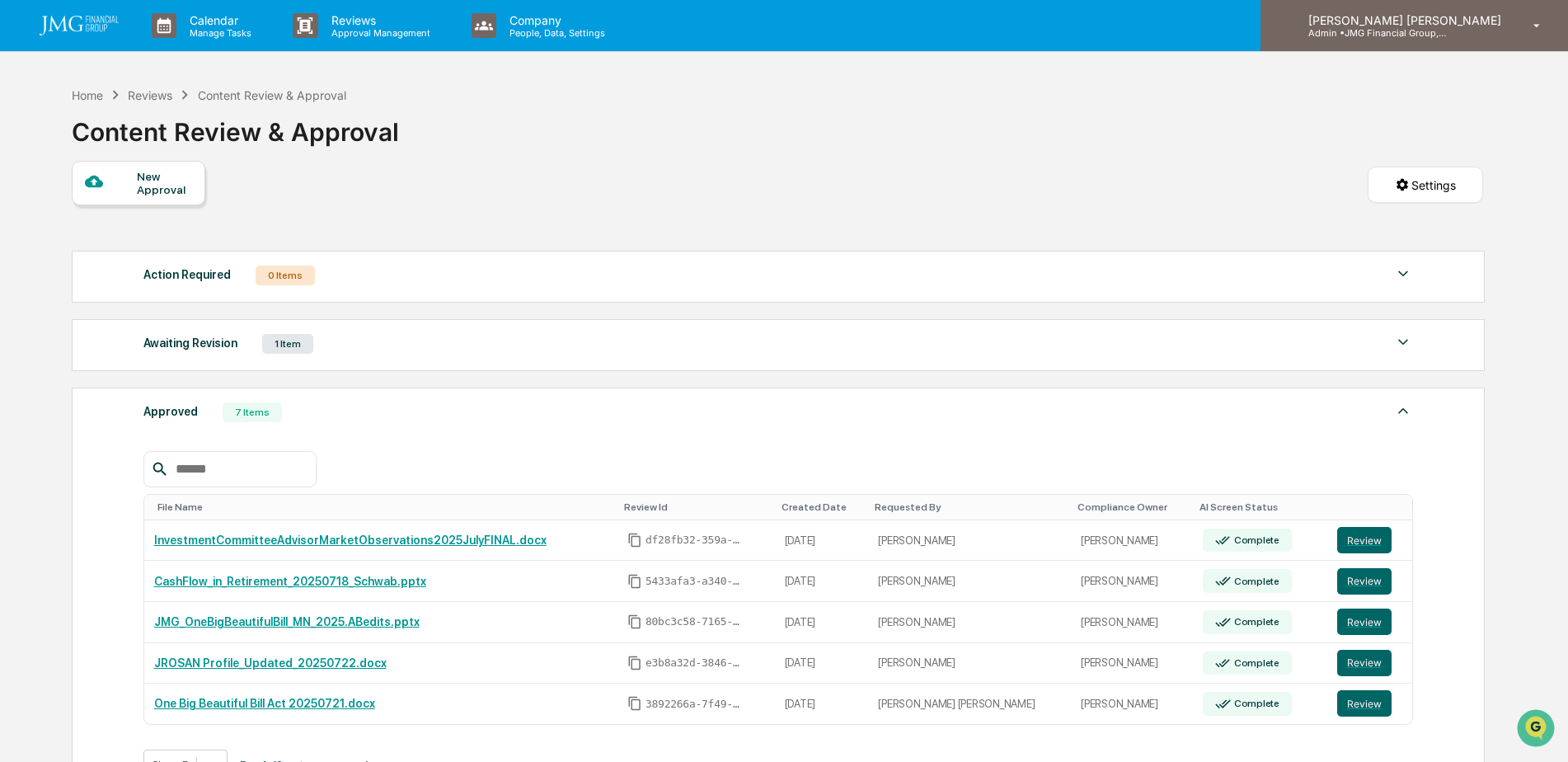
click at [1382, 43] on div "[PERSON_NAME] [PERSON_NAME] Admin • JMG Financial Group, Ltd." at bounding box center [1414, 26] width 308 height 51
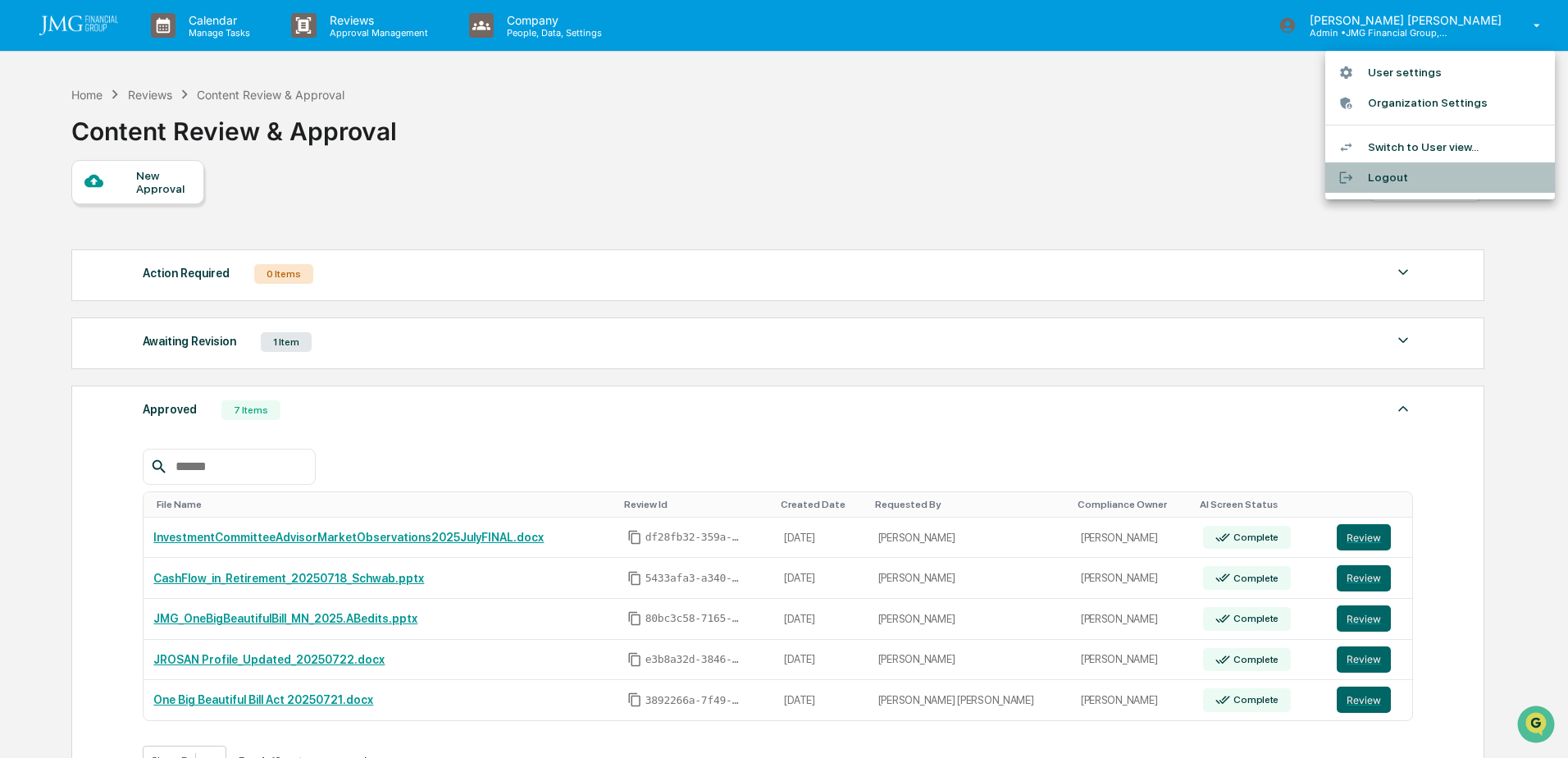
click at [1378, 167] on li "Logout" at bounding box center [1440, 178] width 229 height 31
